Goal: Task Accomplishment & Management: Understand process/instructions

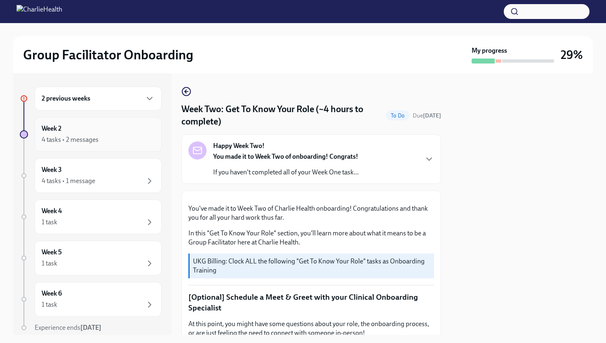
click at [125, 143] on div "4 tasks • 2 messages" at bounding box center [98, 140] width 113 height 10
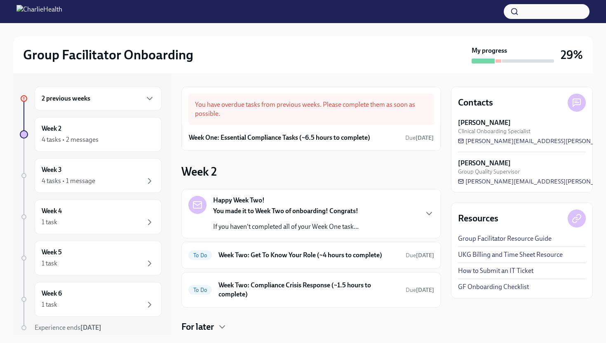
scroll to position [50, 0]
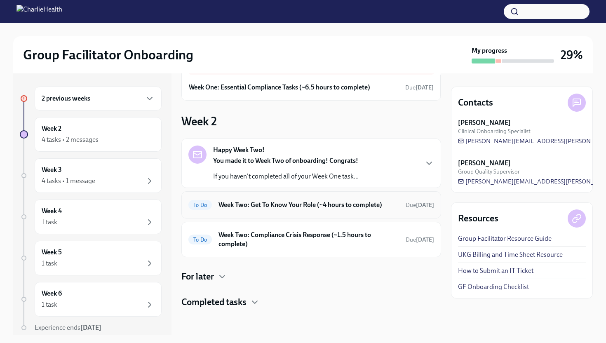
click at [275, 207] on h6 "Week Two: Get To Know Your Role (~4 hours to complete)" at bounding box center [309, 204] width 181 height 9
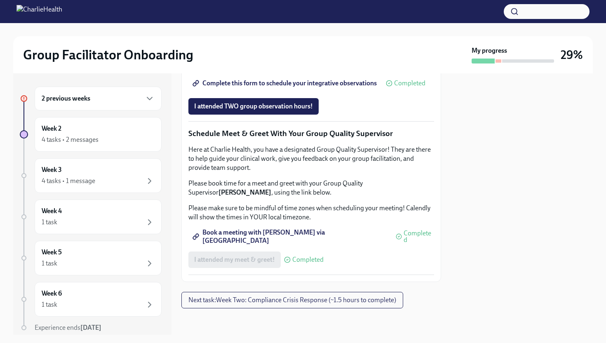
scroll to position [773, 0]
click at [275, 111] on span "I attended TWO group observation hours!" at bounding box center [253, 106] width 119 height 8
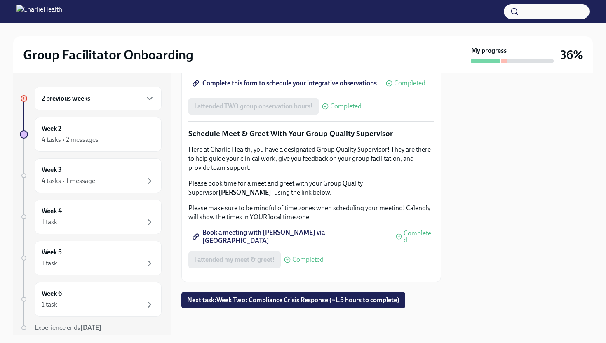
scroll to position [787, 0]
click at [291, 240] on span "Book a meeting with [PERSON_NAME] via [GEOGRAPHIC_DATA]" at bounding box center [290, 237] width 193 height 8
click at [251, 303] on span "Next task : Week Two: Compliance Crisis Response (~1.5 hours to complete)" at bounding box center [293, 300] width 212 height 8
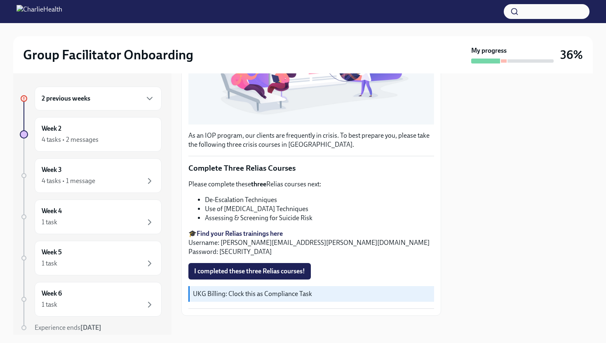
scroll to position [229, 0]
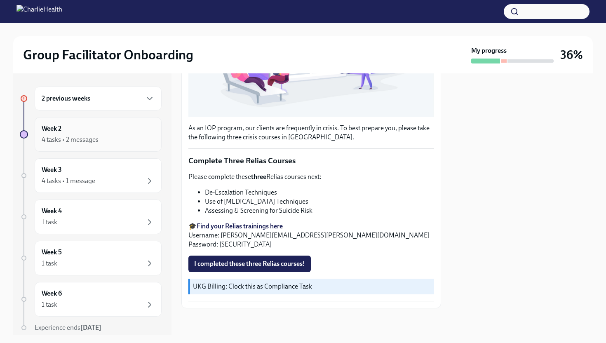
click at [101, 138] on div "4 tasks • 2 messages" at bounding box center [98, 140] width 113 height 10
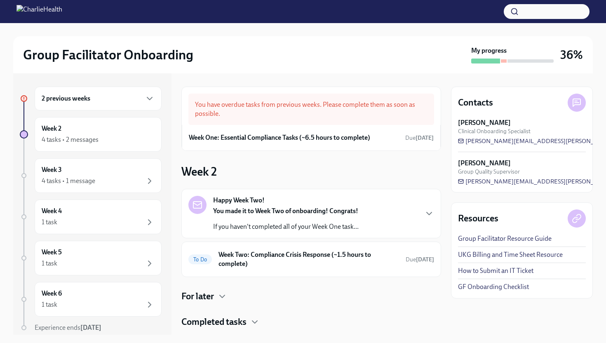
click at [310, 228] on p "If you haven't completed all of your Week One task..." at bounding box center [286, 226] width 146 height 9
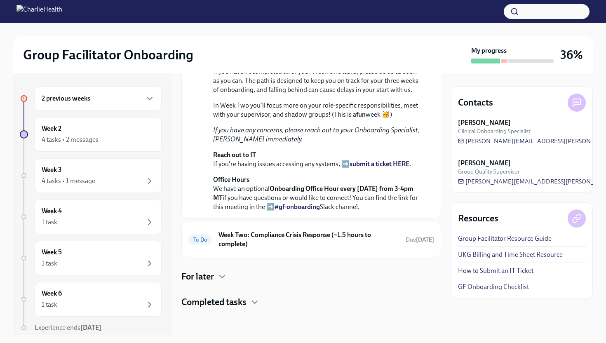
scroll to position [281, 0]
click at [307, 250] on div "To Do Week Two: Compliance Crisis Response (~1.5 hours to complete) Due [DATE]" at bounding box center [312, 239] width 246 height 21
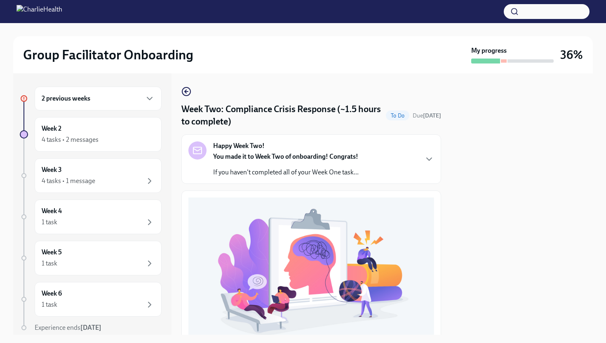
click at [418, 208] on button "Zoom image" at bounding box center [312, 272] width 246 height 148
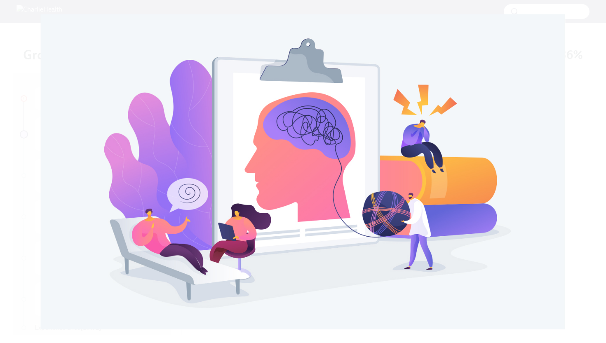
click at [582, 94] on button "Unzoom image" at bounding box center [303, 171] width 606 height 343
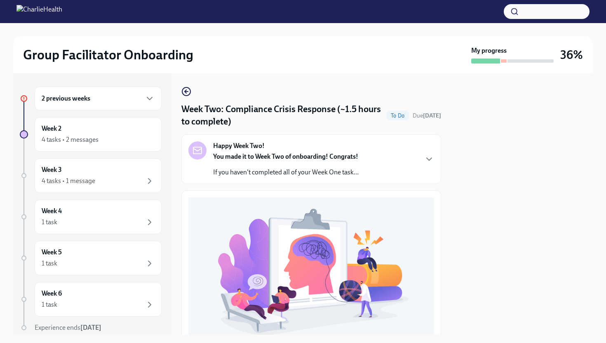
click at [432, 150] on div "Happy Week Two! You made it to Week Two of onboarding! Congrats! If you haven't…" at bounding box center [312, 158] width 246 height 35
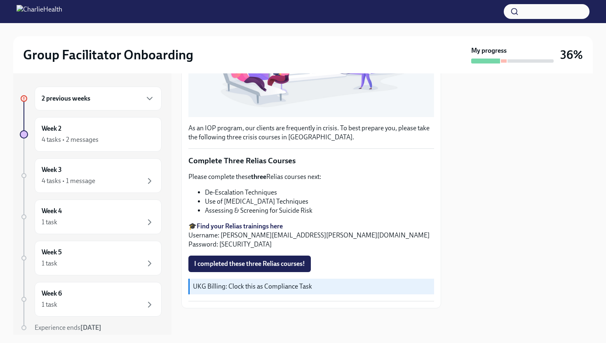
scroll to position [489, 0]
click at [120, 133] on div "Week 2 4 tasks • 2 messages" at bounding box center [98, 134] width 113 height 21
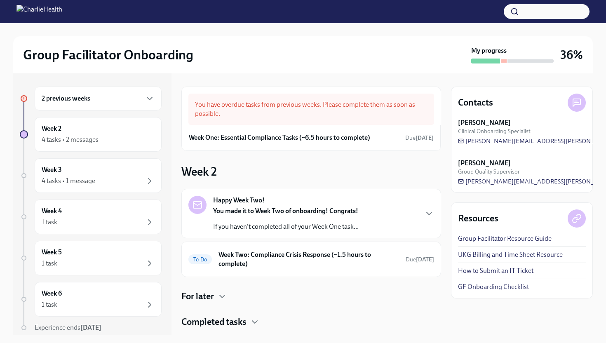
scroll to position [20, 0]
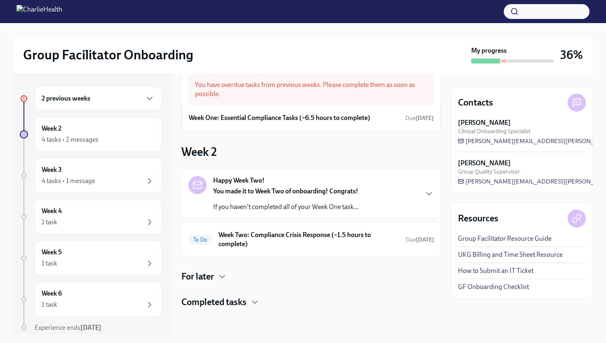
click at [217, 279] on div "For later" at bounding box center [311, 277] width 260 height 12
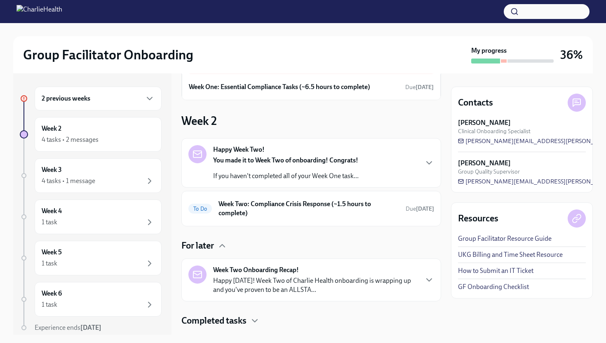
scroll to position [69, 0]
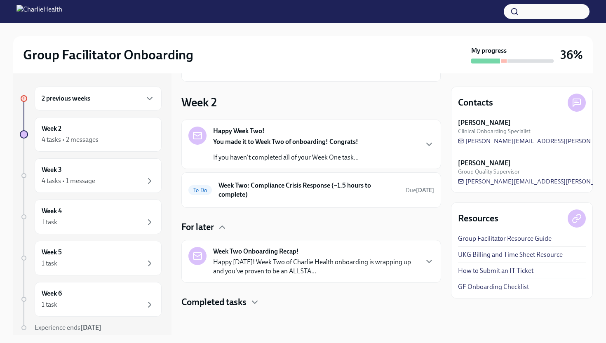
click at [270, 279] on div "Week Two Onboarding Recap! Happy [DATE]! Week Two of Charlie Health onboarding …" at bounding box center [311, 261] width 260 height 43
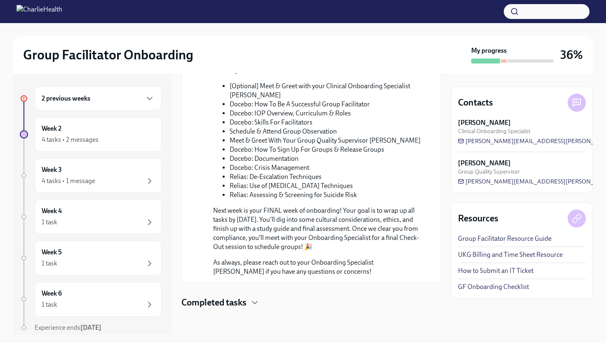
scroll to position [0, 0]
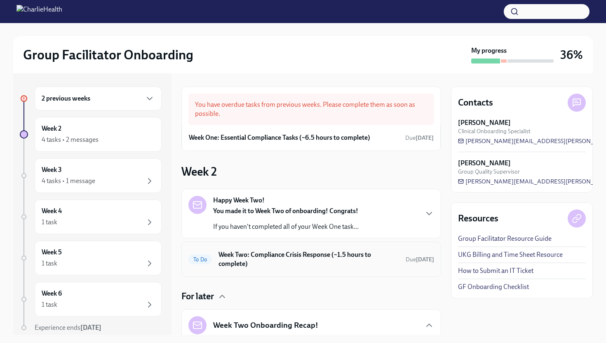
click at [235, 255] on h6 "Week Two: Compliance Crisis Response (~1.5 hours to complete)" at bounding box center [309, 259] width 181 height 18
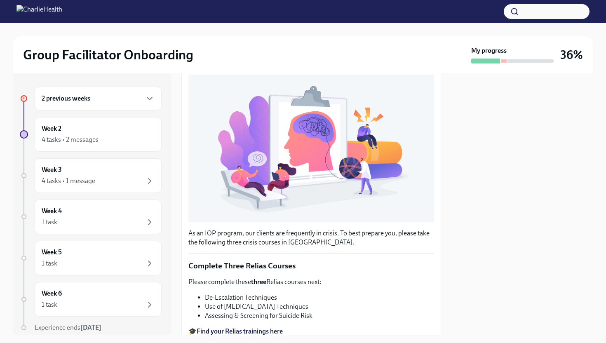
scroll to position [229, 0]
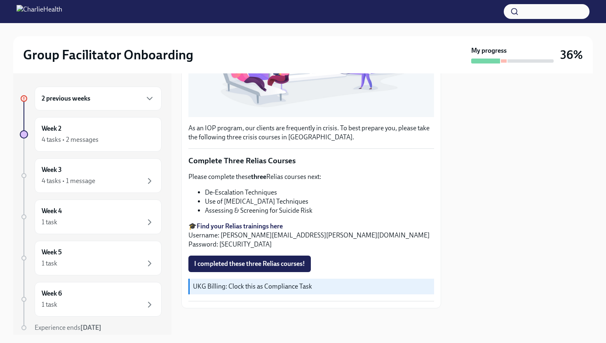
click at [222, 227] on strong "Find your Relias trainings here" at bounding box center [240, 226] width 86 height 8
